Goal: Check status: Check status

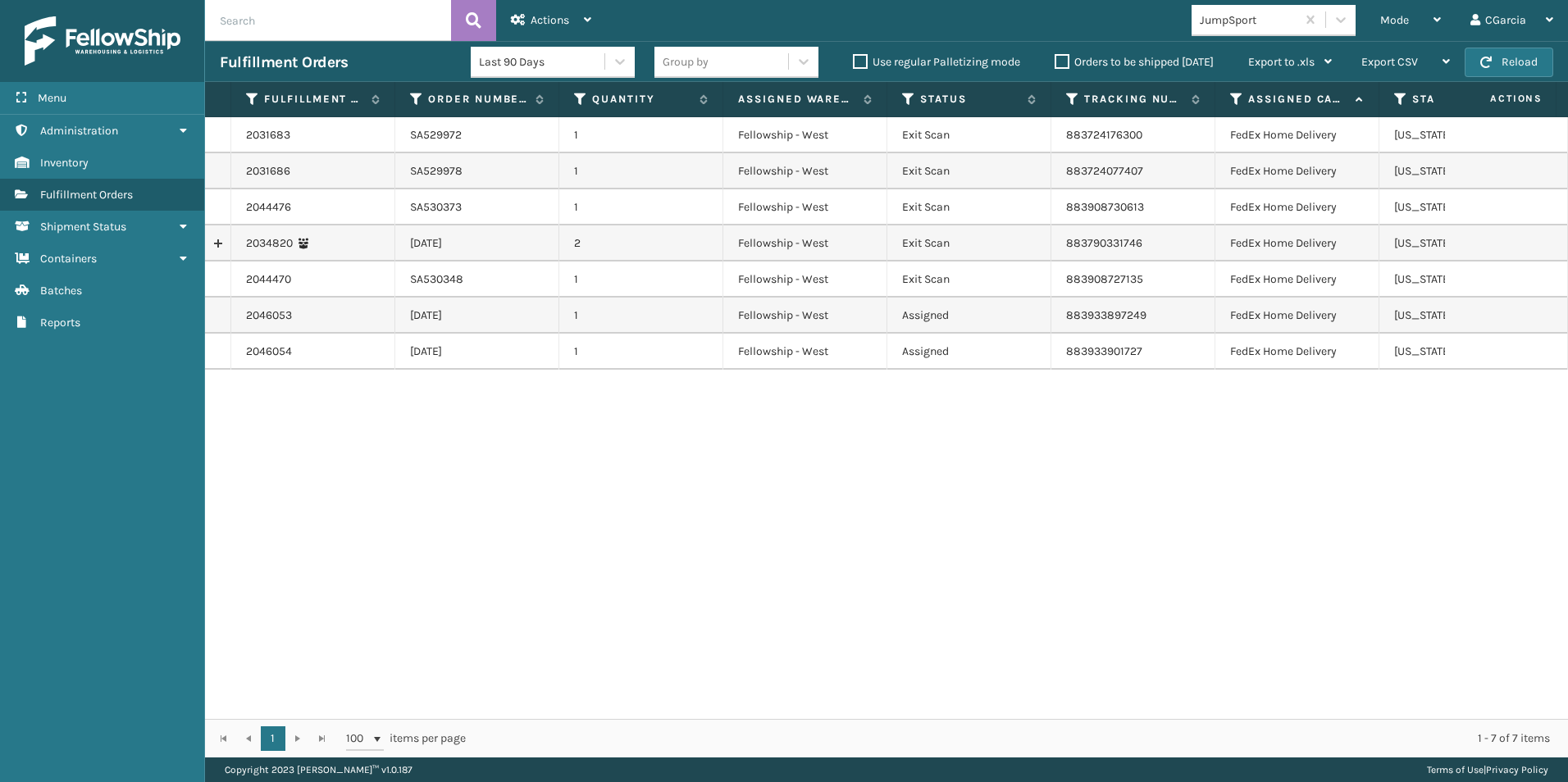
click at [257, 14] on input "text" at bounding box center [328, 20] width 246 height 41
type input "SA507255"
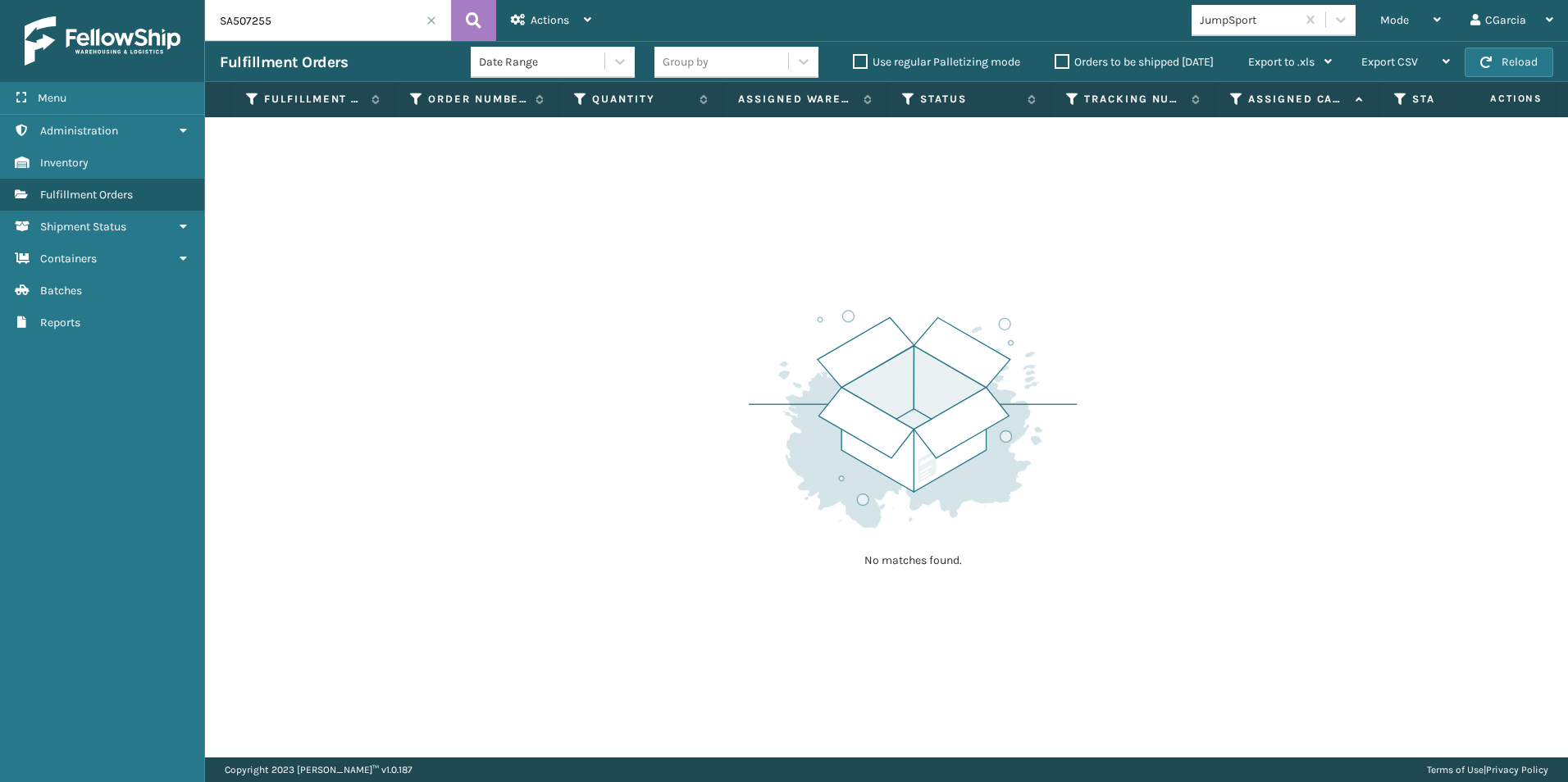
click at [380, 8] on input "SA507255" at bounding box center [328, 20] width 246 height 41
click at [1376, 17] on div "Mode Regular Mode Picking Mode Labeling Mode Exit Scan Mode" at bounding box center [1411, 20] width 90 height 41
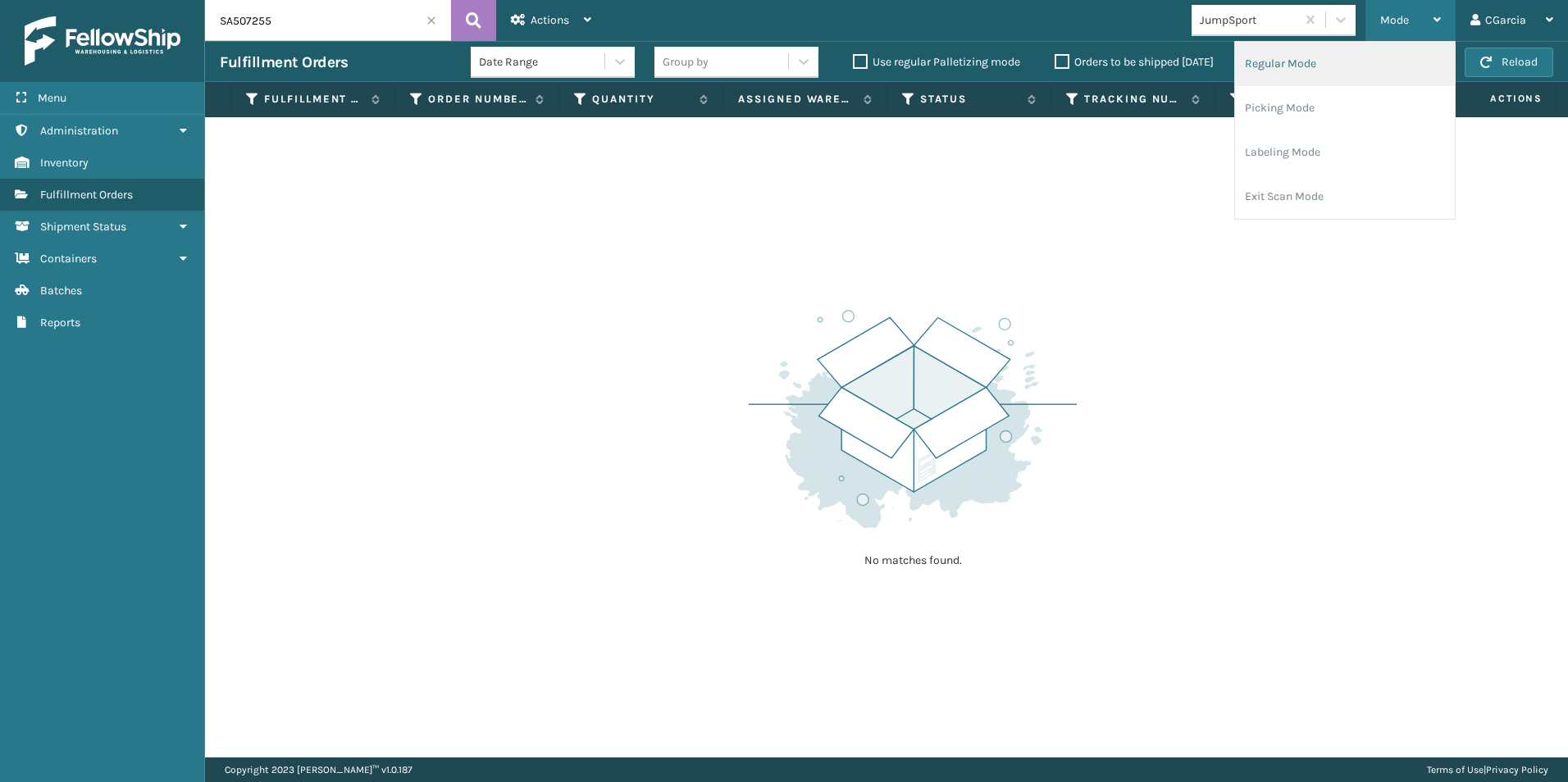
click at [1325, 65] on li "Regular Mode" at bounding box center [1344, 64] width 219 height 44
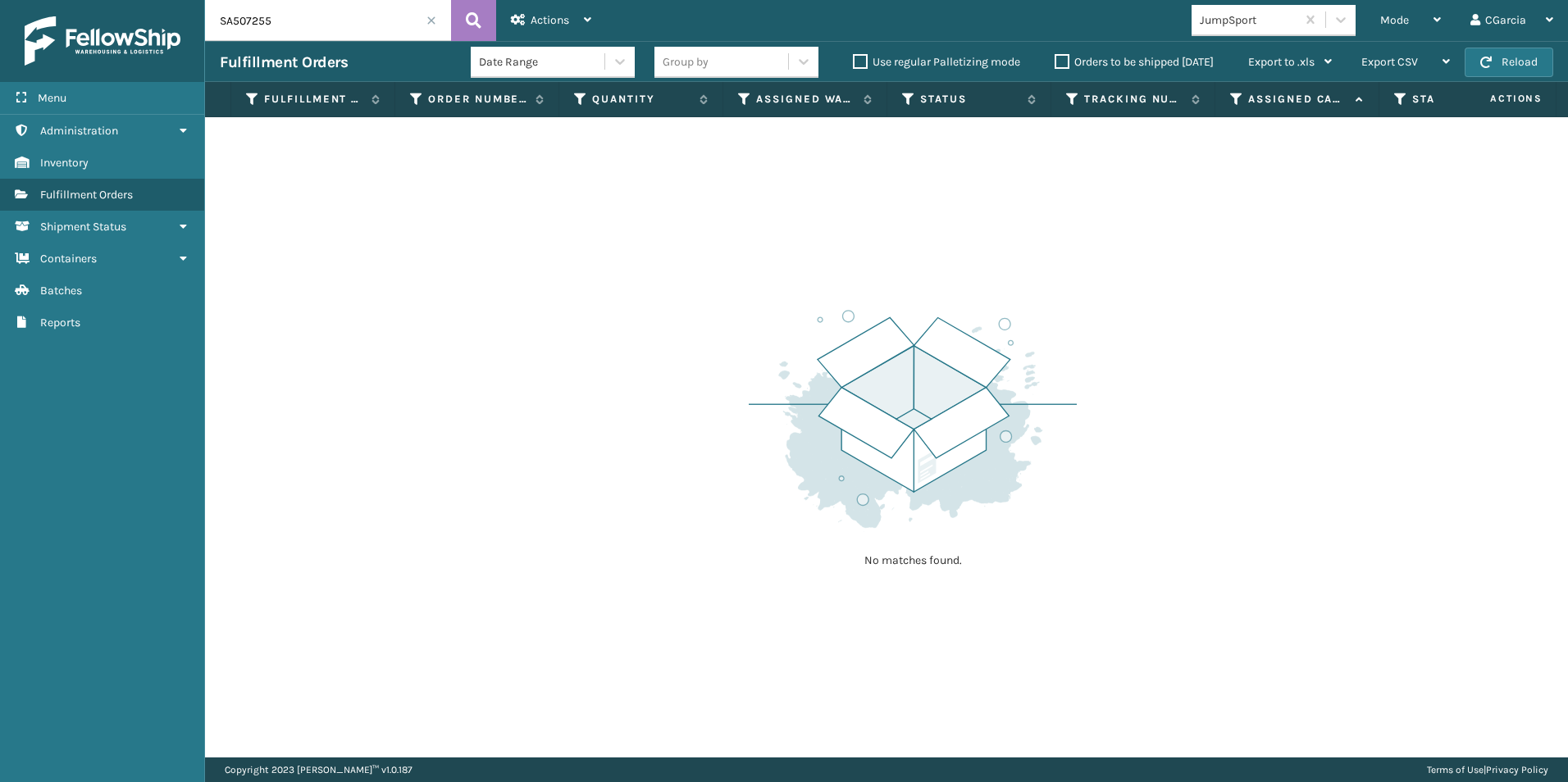
click at [361, 18] on input "SA507255" at bounding box center [328, 20] width 246 height 41
click at [500, 28] on div "Actions Settings Remove All Filters Close Out Palletizing Close Out Exit Scan" at bounding box center [550, 20] width 110 height 41
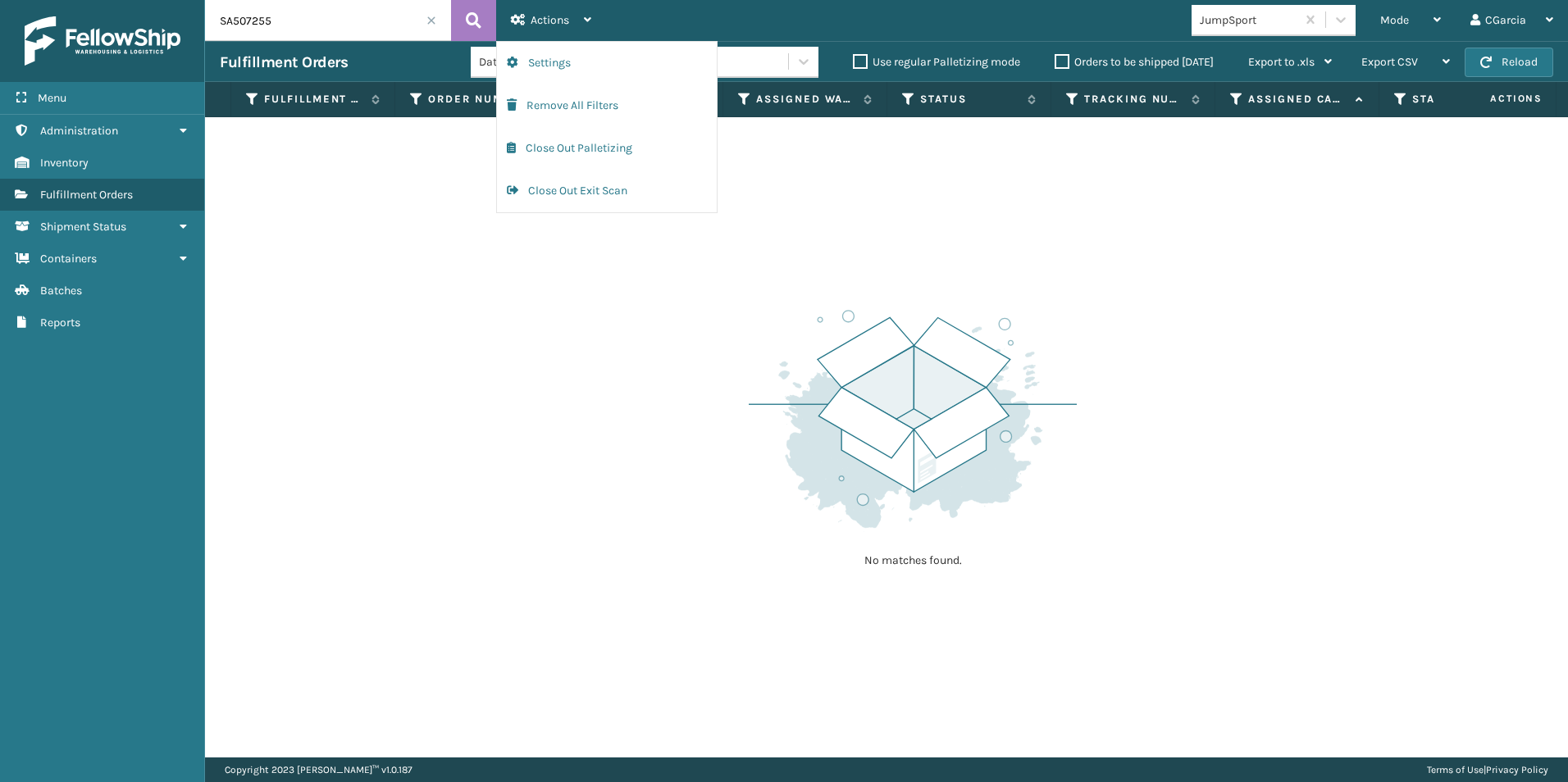
click at [1277, 21] on div "JumpSport" at bounding box center [1248, 20] width 97 height 18
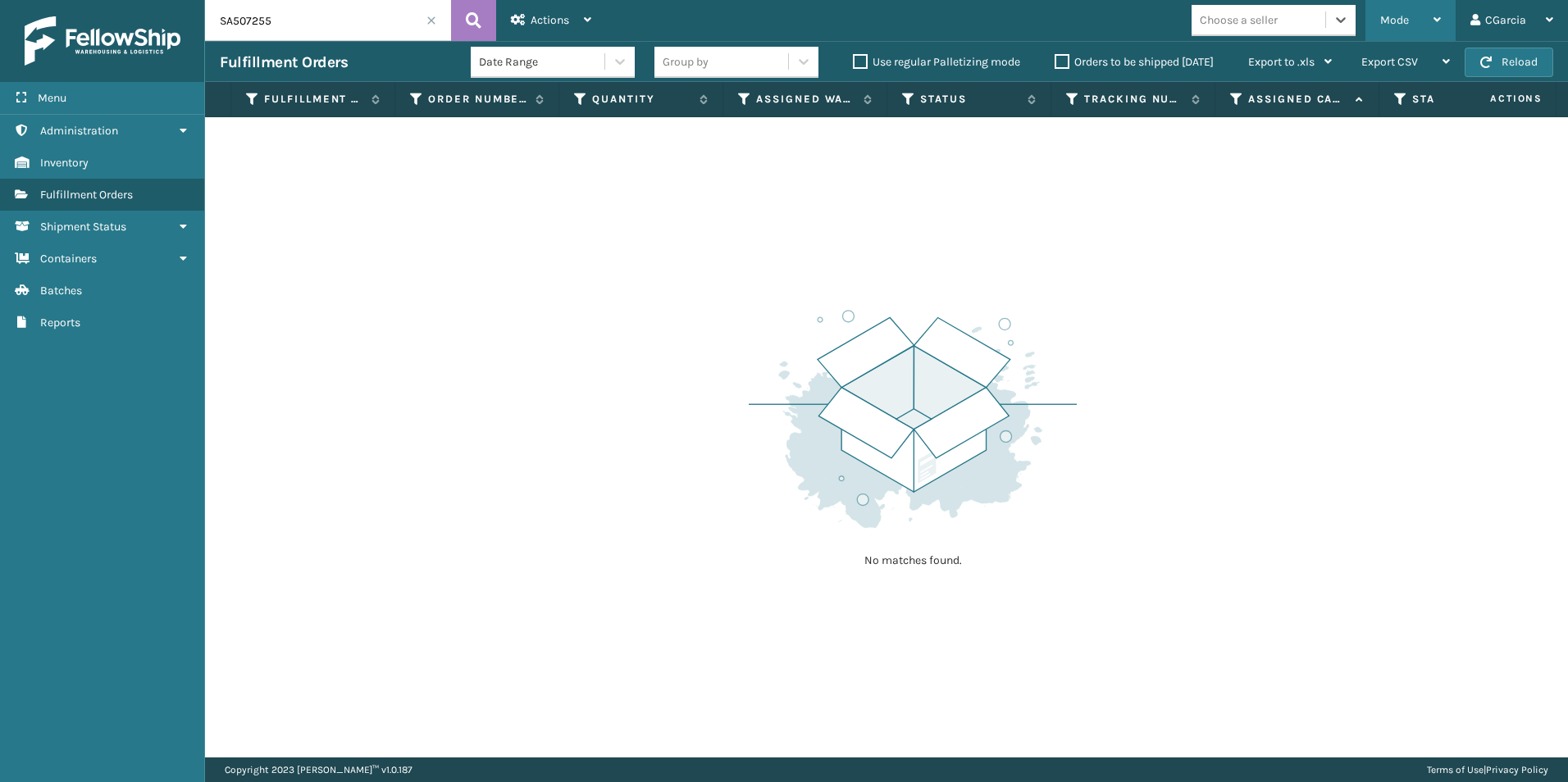
click at [1377, 18] on div "Mode Regular Mode Picking Mode Labeling Mode Exit Scan Mode" at bounding box center [1411, 20] width 90 height 41
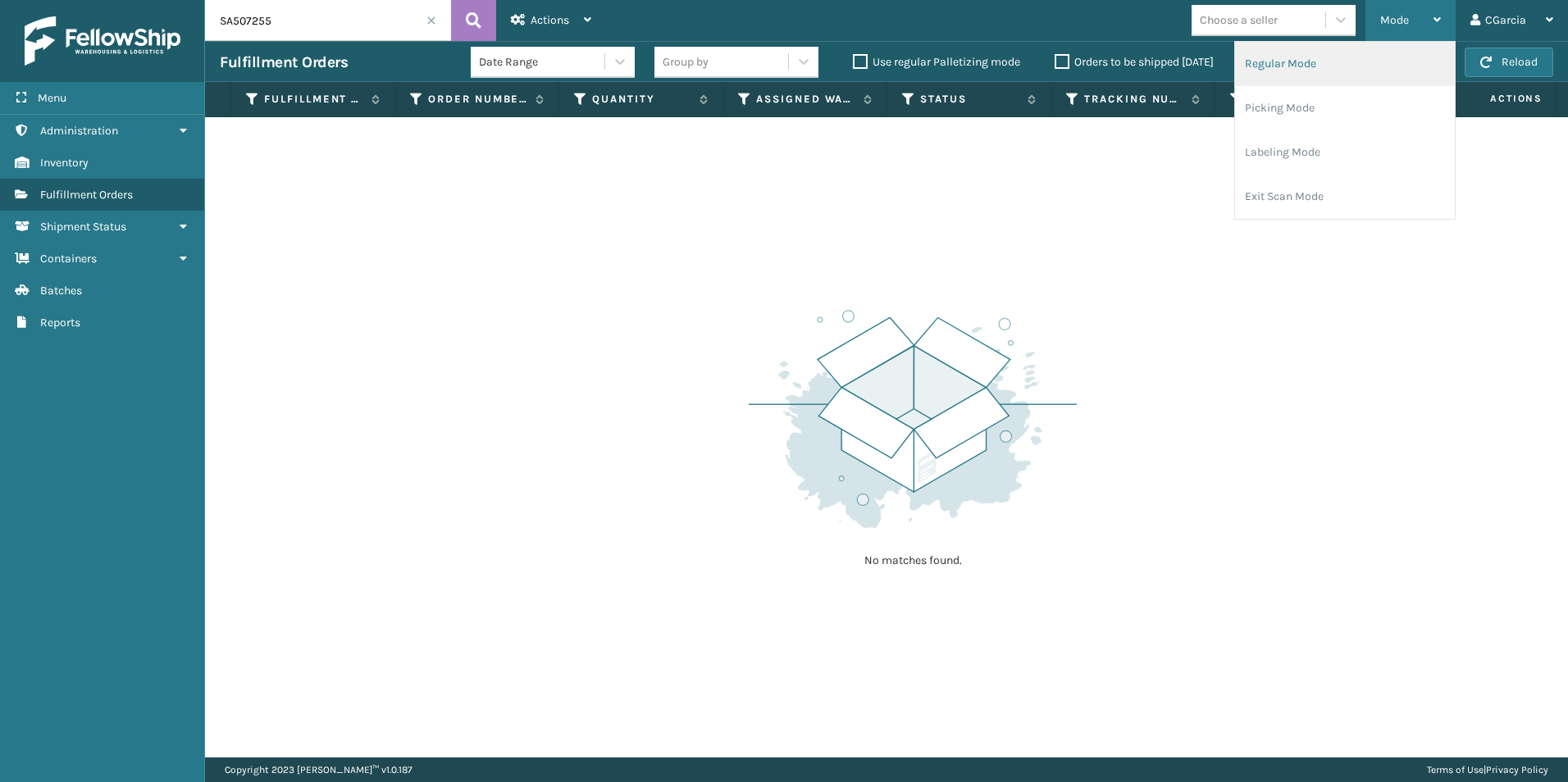
click at [1289, 78] on li "Regular Mode" at bounding box center [1344, 64] width 219 height 44
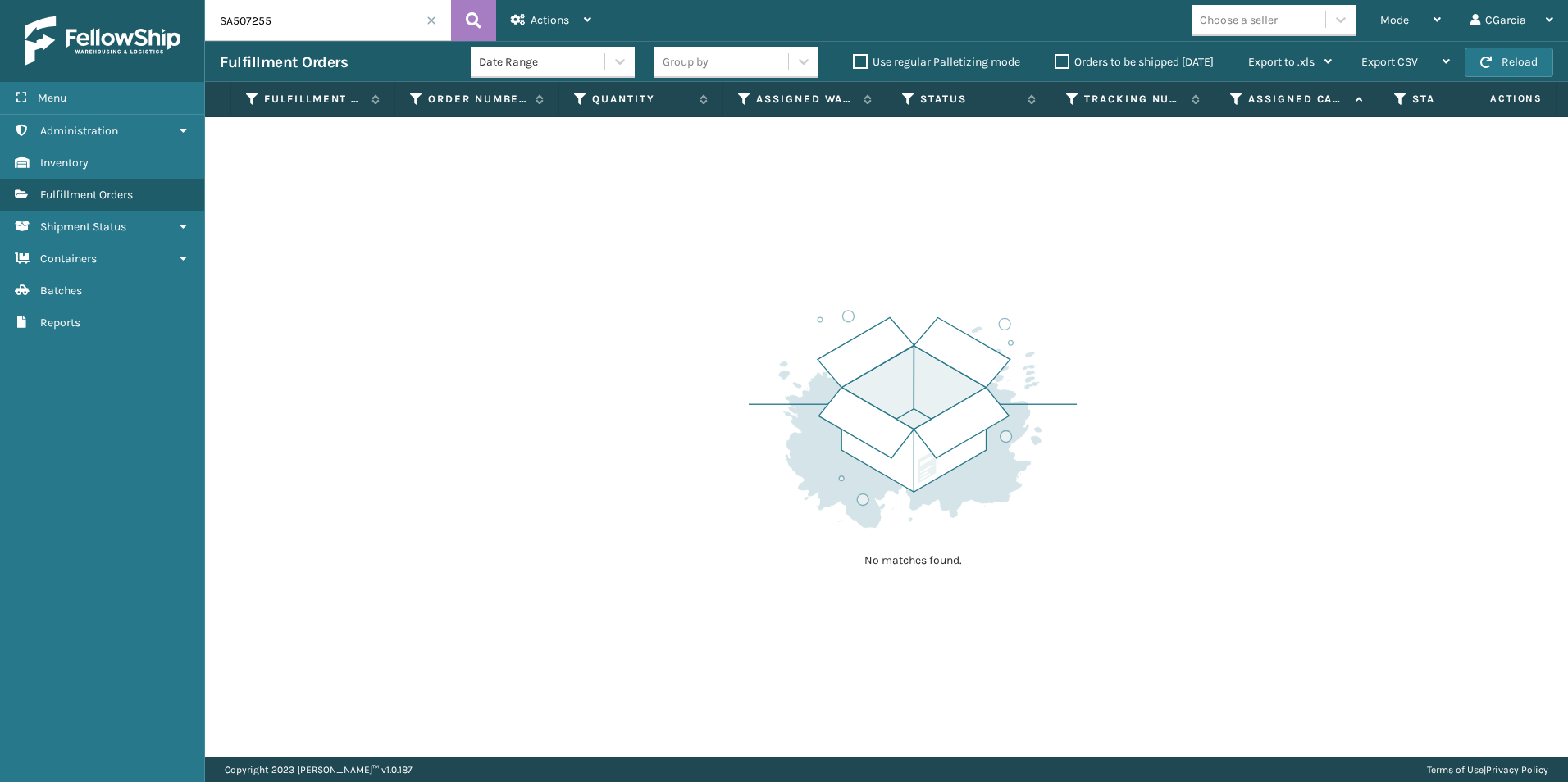
click at [429, 23] on span at bounding box center [431, 21] width 10 height 10
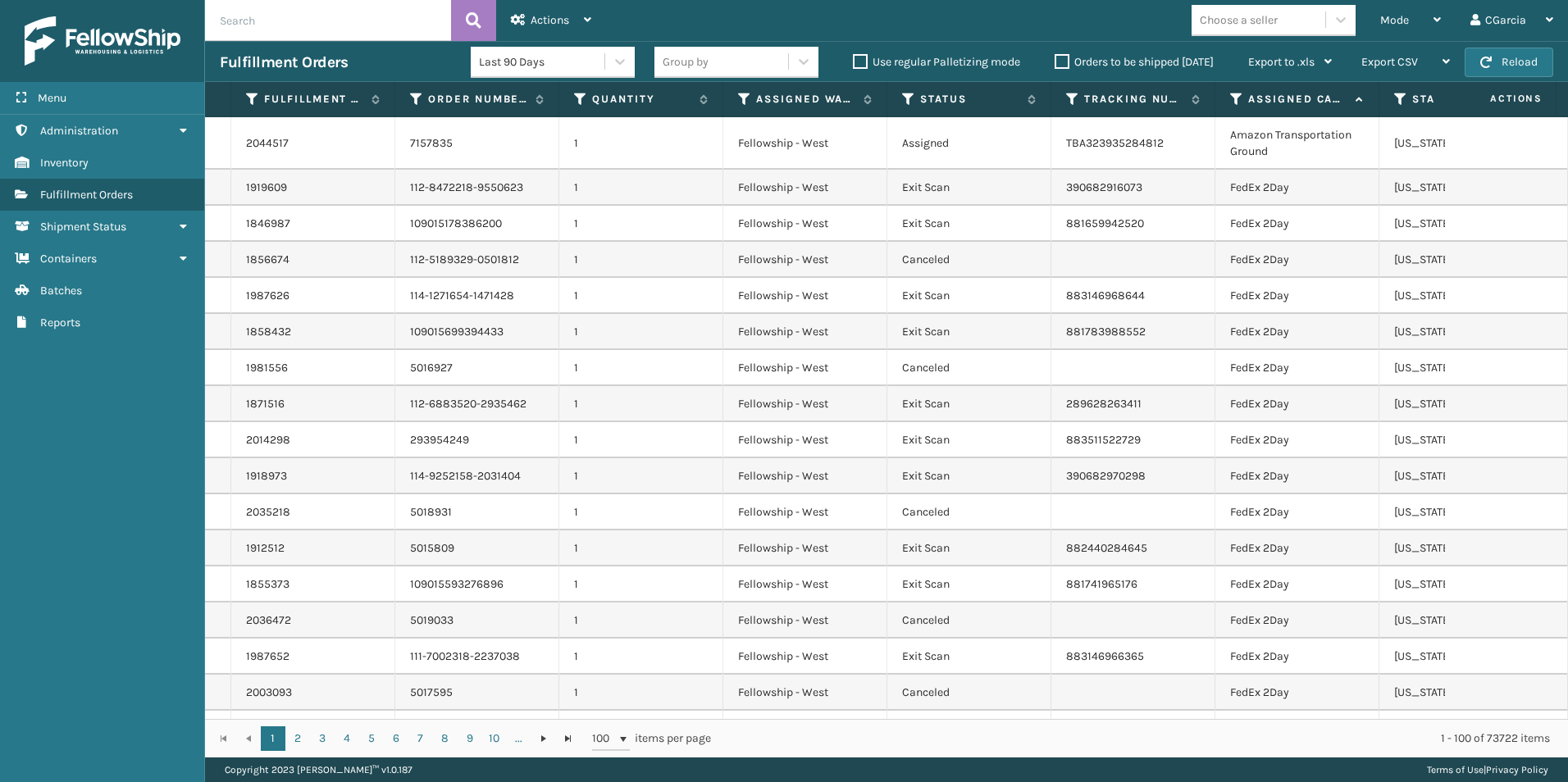
click at [1241, 25] on div "Choose a seller" at bounding box center [1238, 20] width 78 height 18
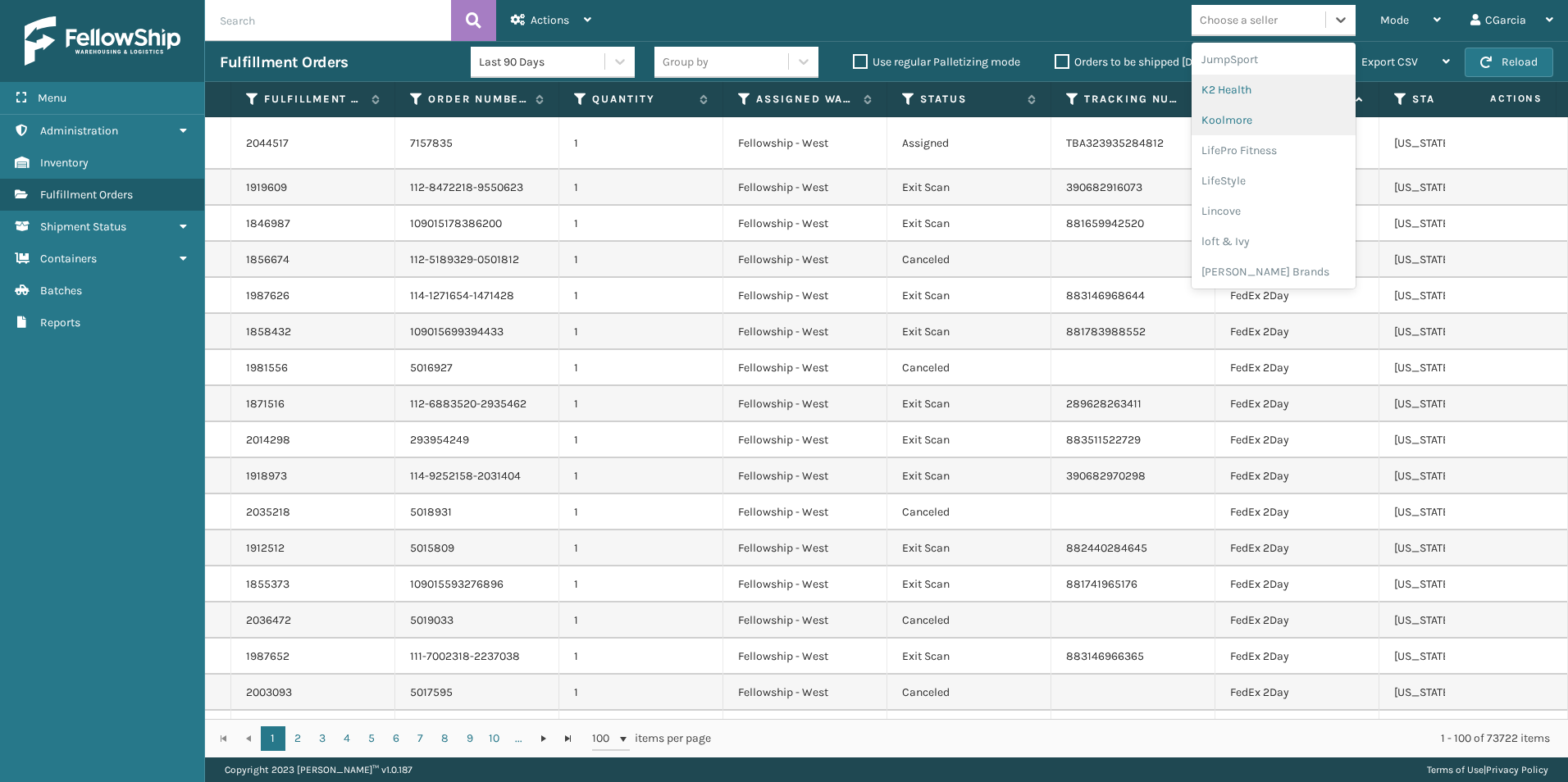
scroll to position [519, 0]
click at [1245, 69] on div "JumpSport" at bounding box center [1273, 58] width 164 height 30
